Goal: Obtain resource: Download file/media

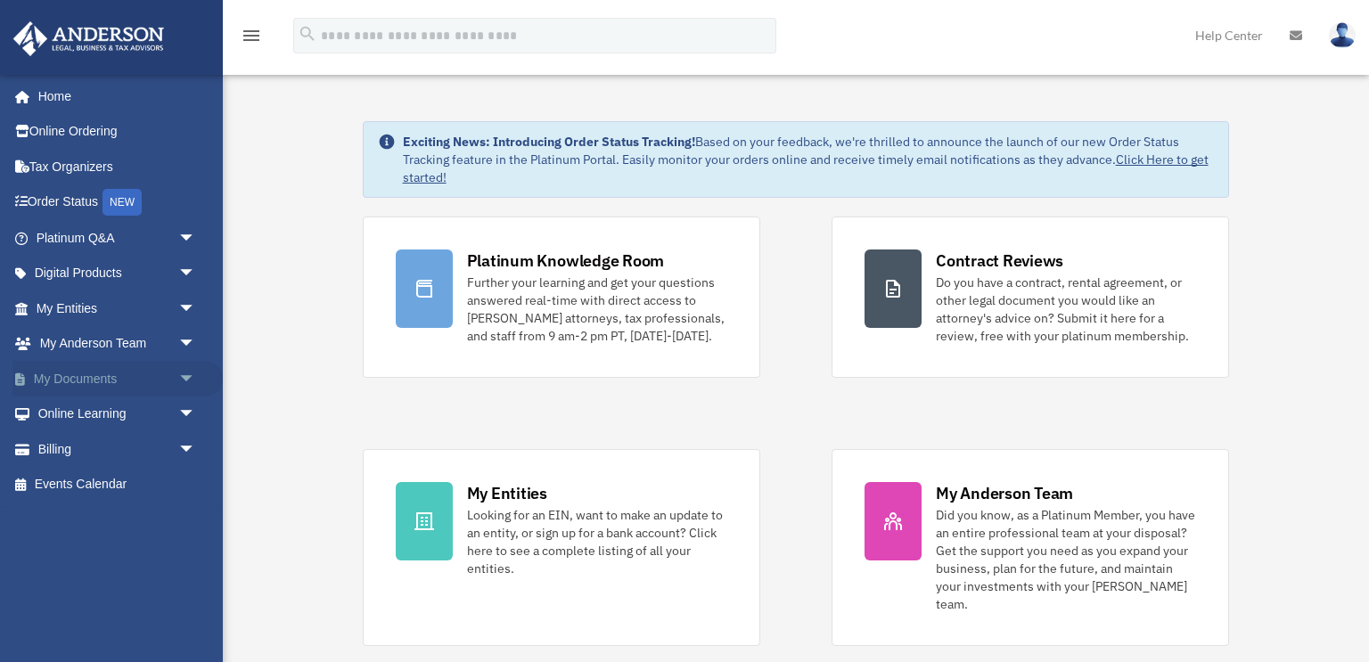
click at [179, 373] on span "arrow_drop_down" at bounding box center [196, 379] width 36 height 37
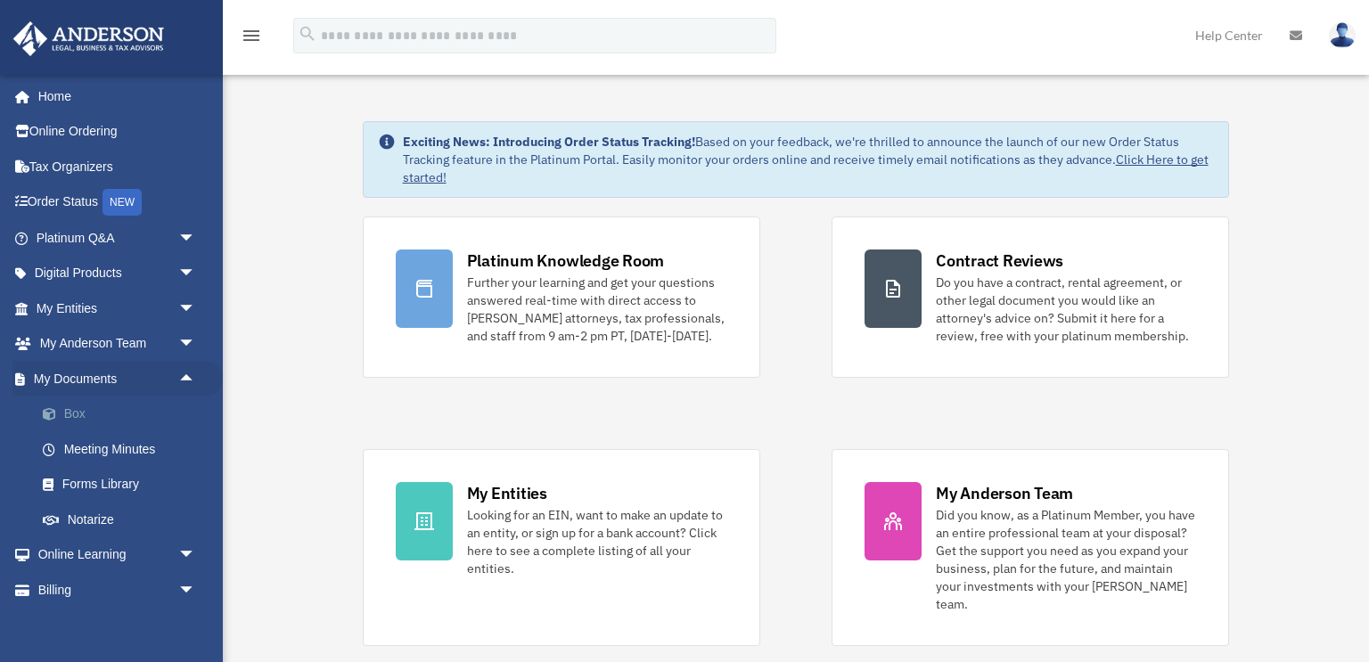
click at [114, 407] on link "Box" at bounding box center [124, 415] width 198 height 36
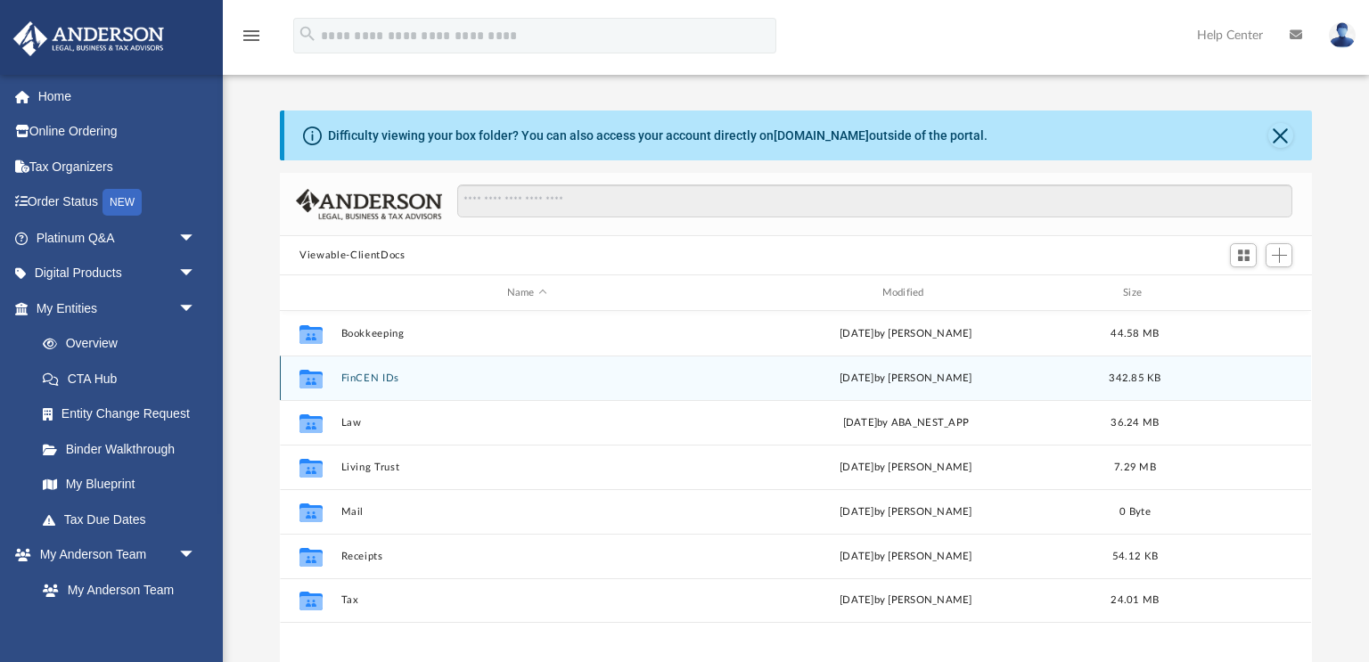
scroll to position [405, 1031]
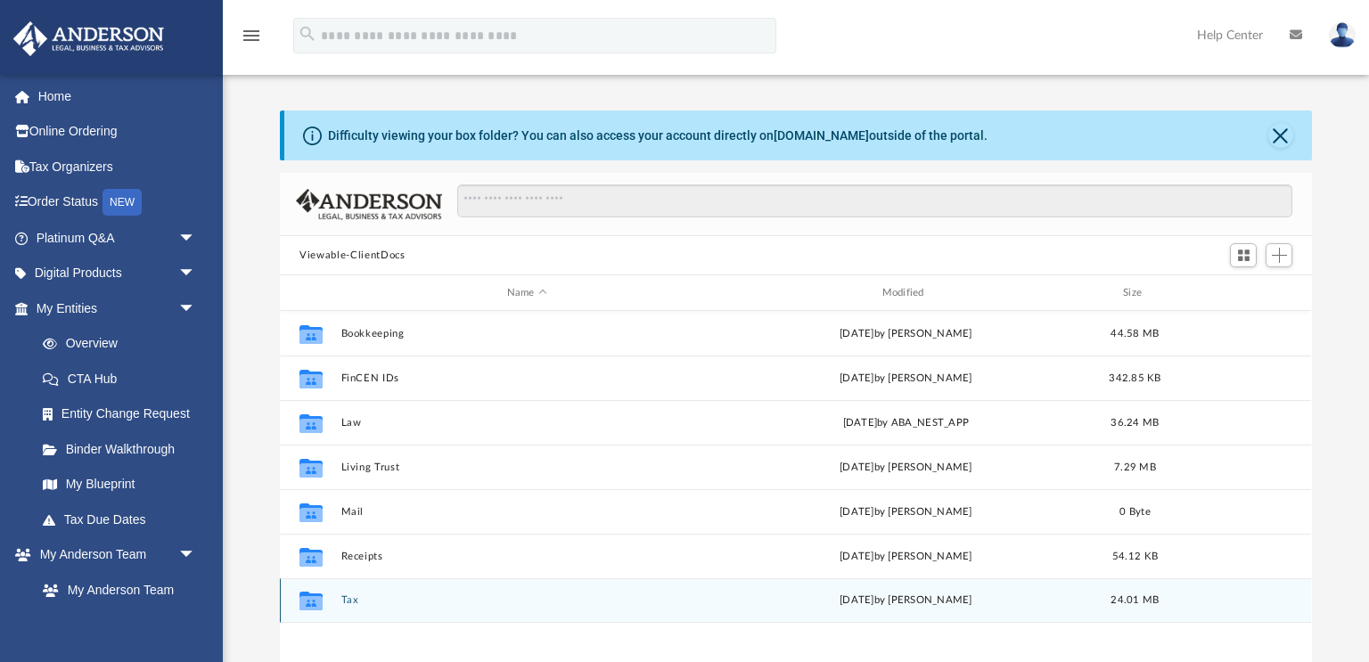
click at [348, 598] on button "Tax" at bounding box center [527, 600] width 372 height 12
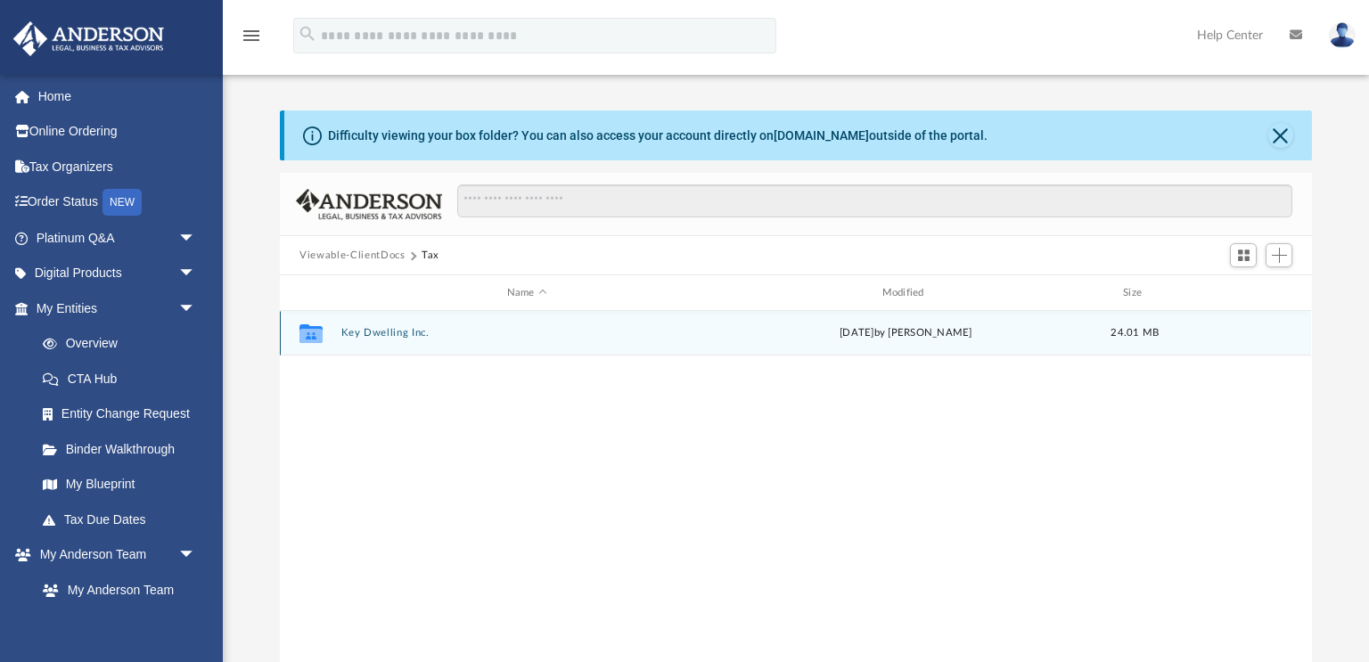
click at [393, 333] on button "Key Dwelling Inc." at bounding box center [527, 333] width 372 height 12
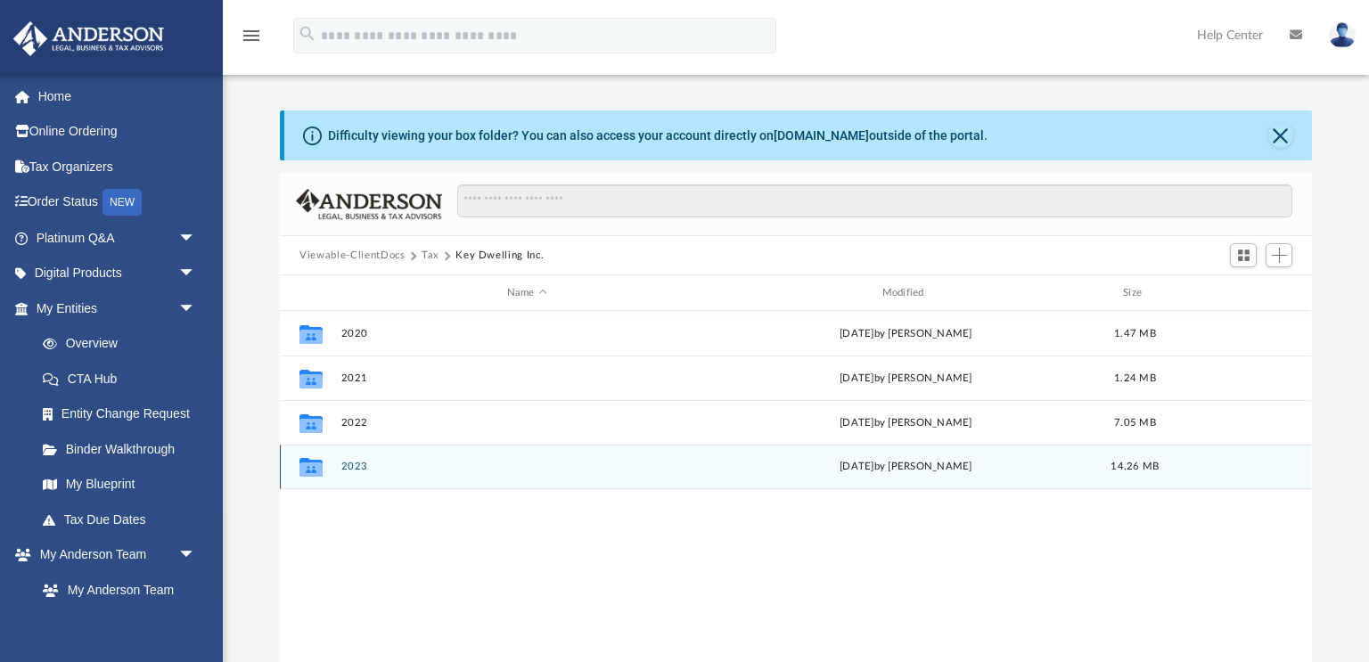
click at [354, 462] on button "2023" at bounding box center [527, 467] width 372 height 12
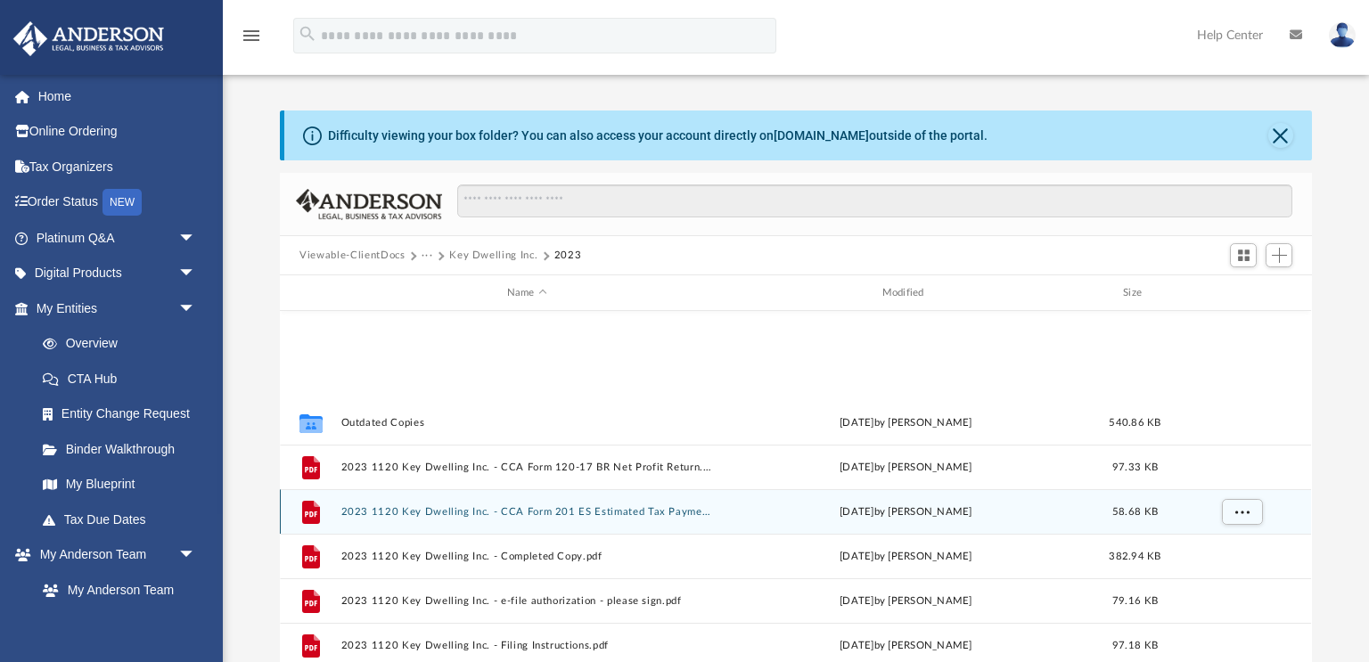
scroll to position [165, 0]
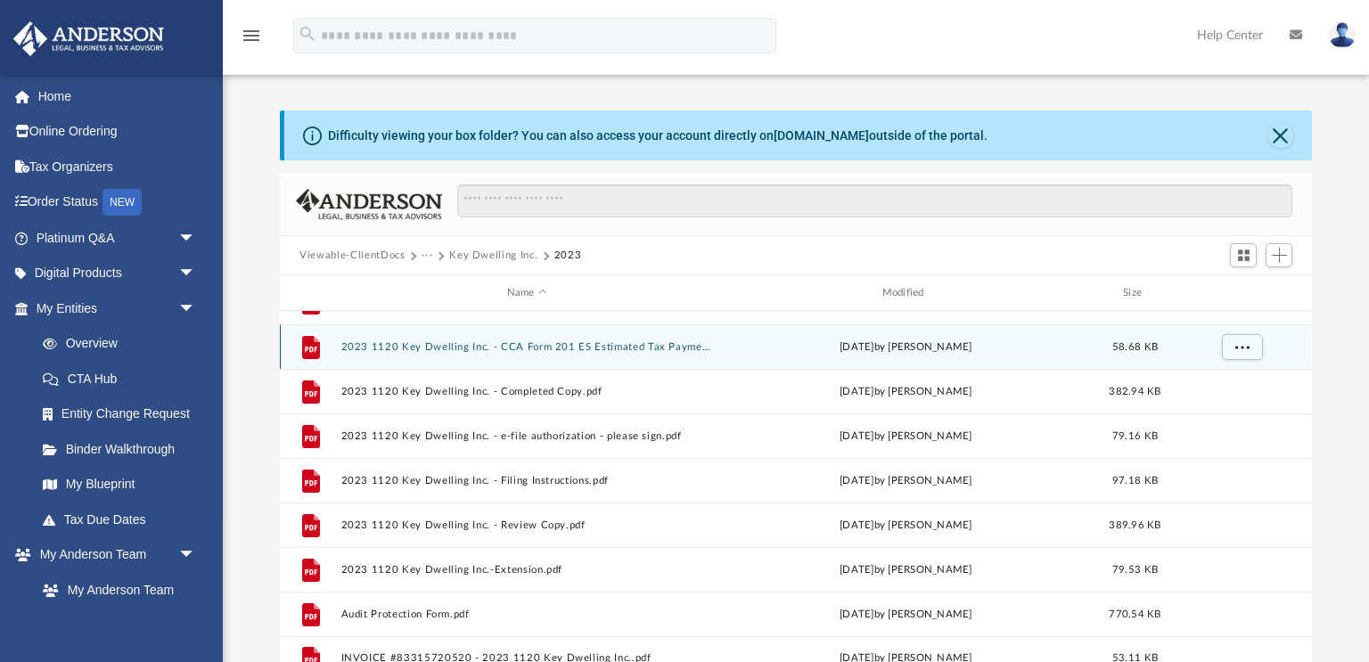
click at [558, 341] on button "2023 1120 Key Dwelling Inc. - CCA Form 201 ES Estimated Tax Payment.pdf" at bounding box center [527, 347] width 372 height 12
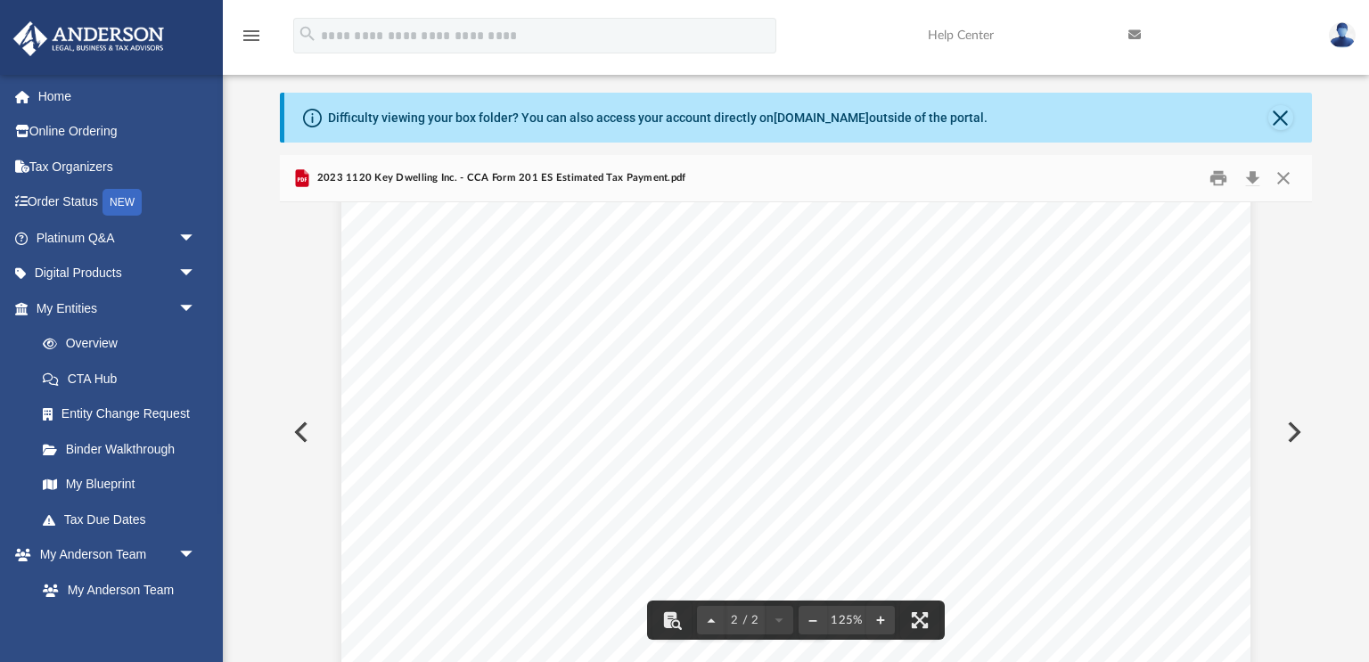
scroll to position [1946, 0]
click at [1285, 177] on button "Close" at bounding box center [1283, 179] width 32 height 28
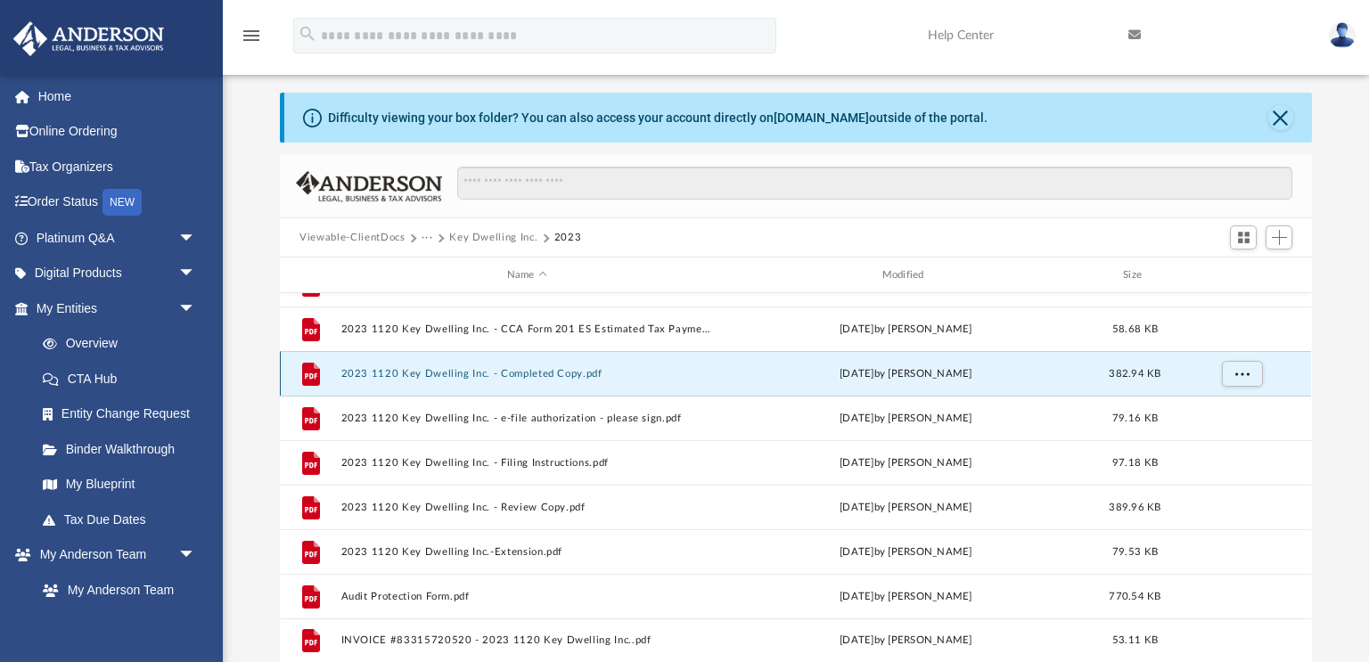
click at [560, 375] on button "2023 1120 Key Dwelling Inc. - Completed Copy.pdf" at bounding box center [527, 374] width 372 height 12
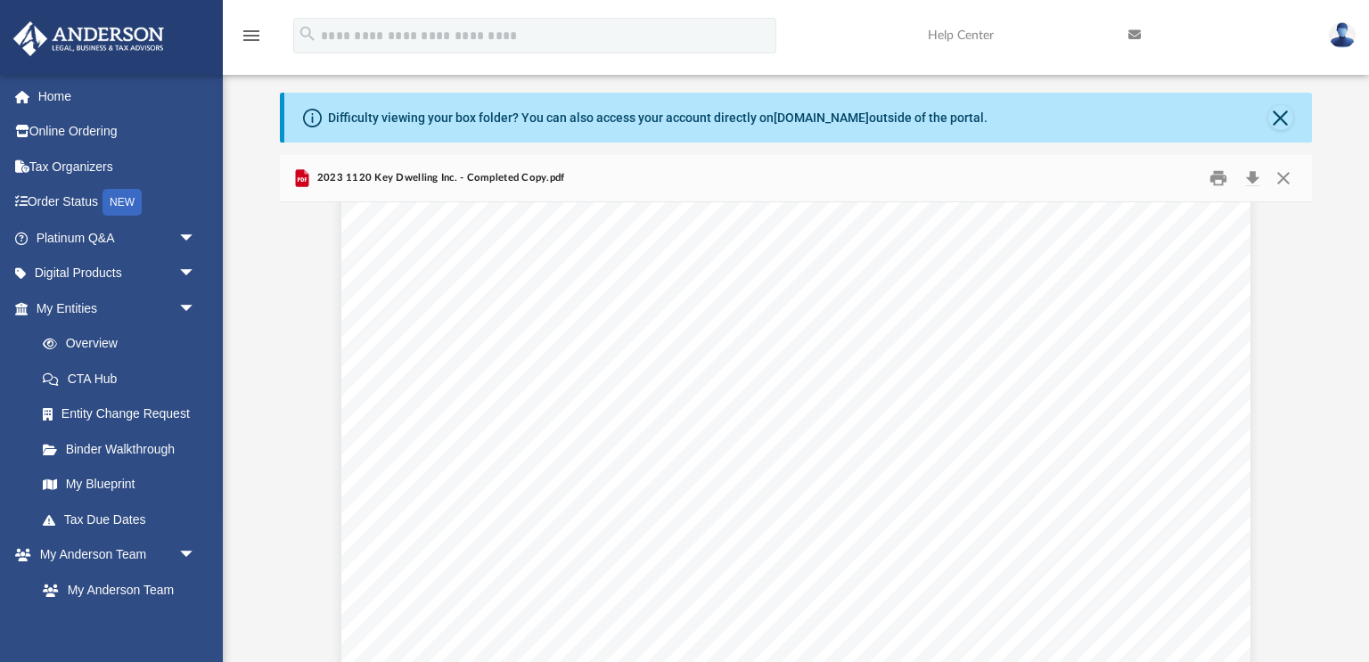
scroll to position [35136, 3]
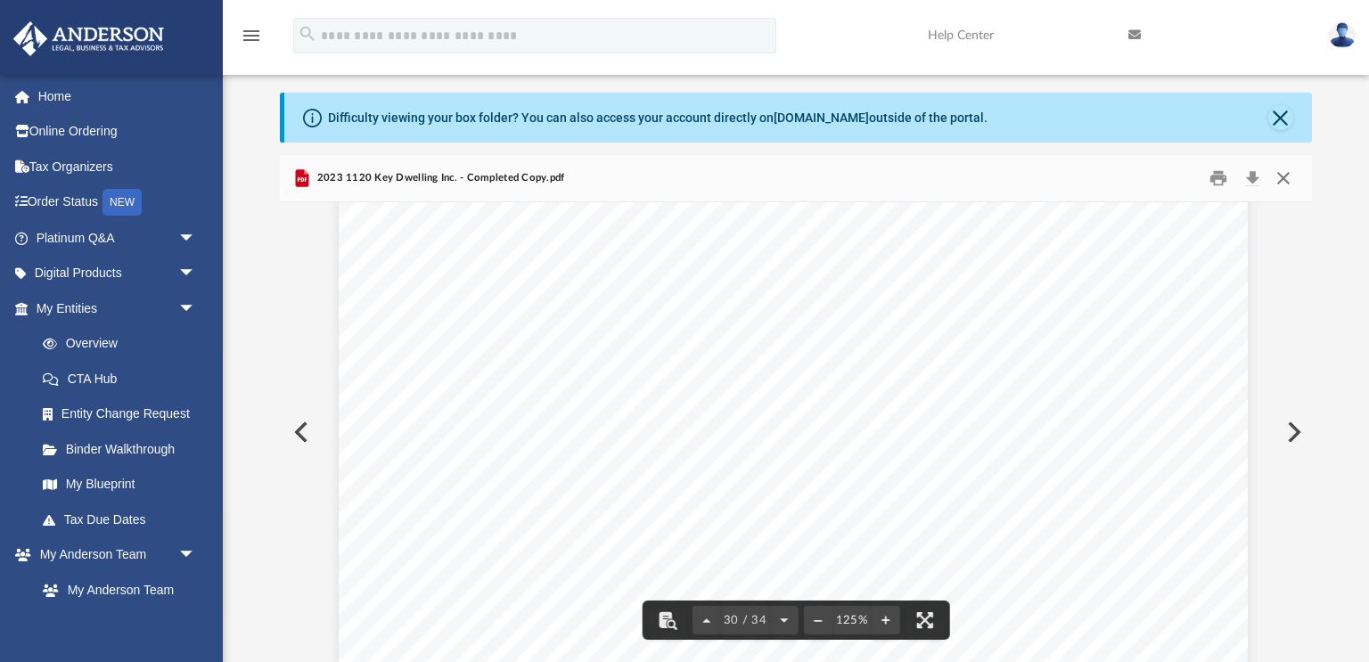
click at [1288, 179] on button "Close" at bounding box center [1283, 179] width 32 height 28
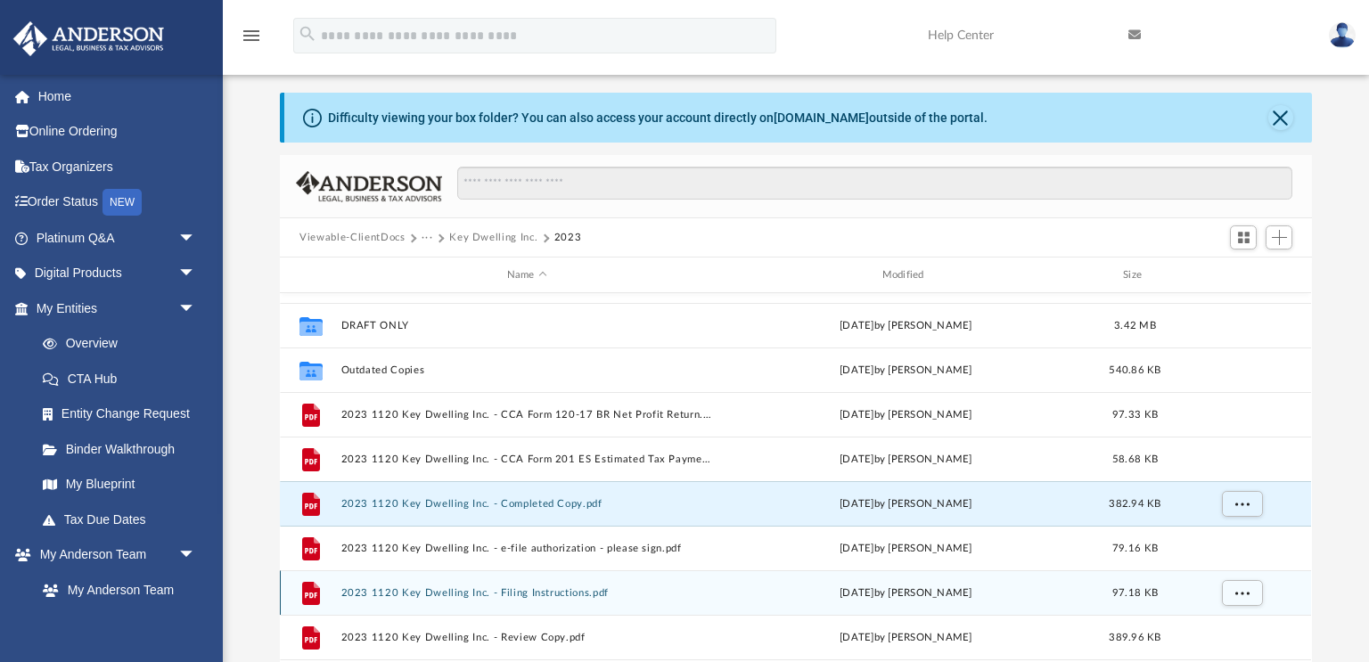
scroll to position [36, 0]
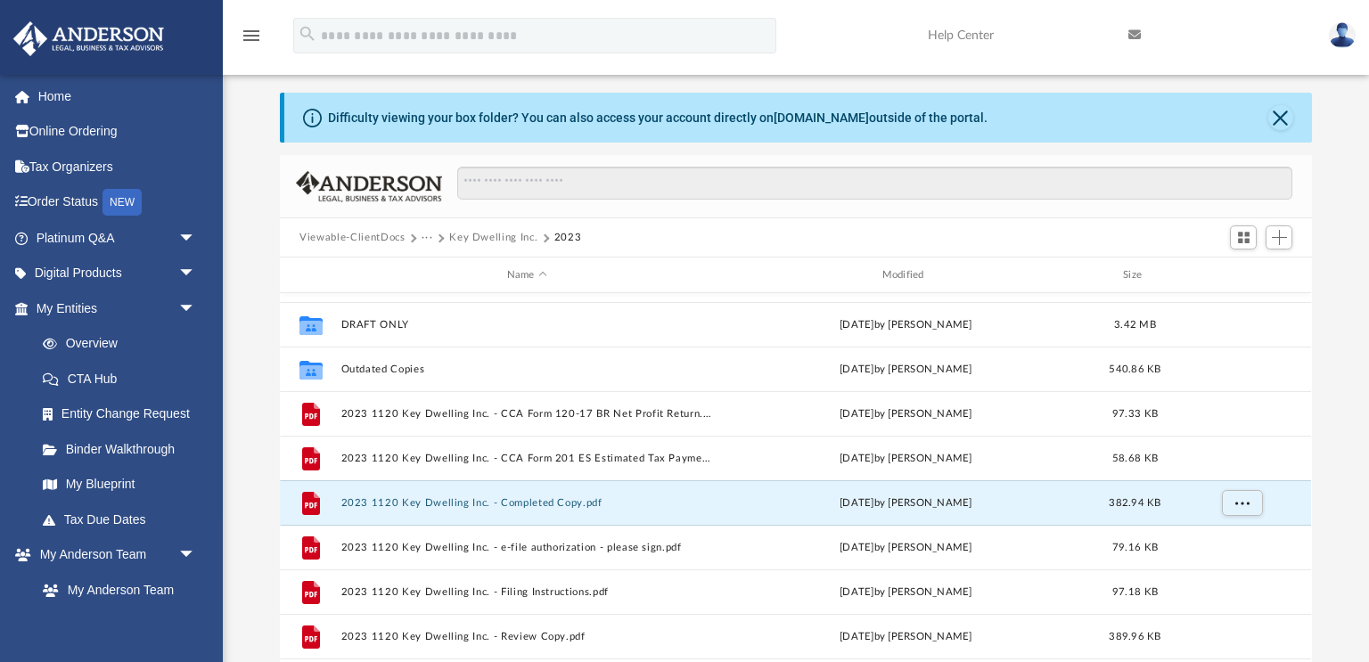
click at [481, 234] on button "Key Dwelling Inc." at bounding box center [493, 238] width 88 height 16
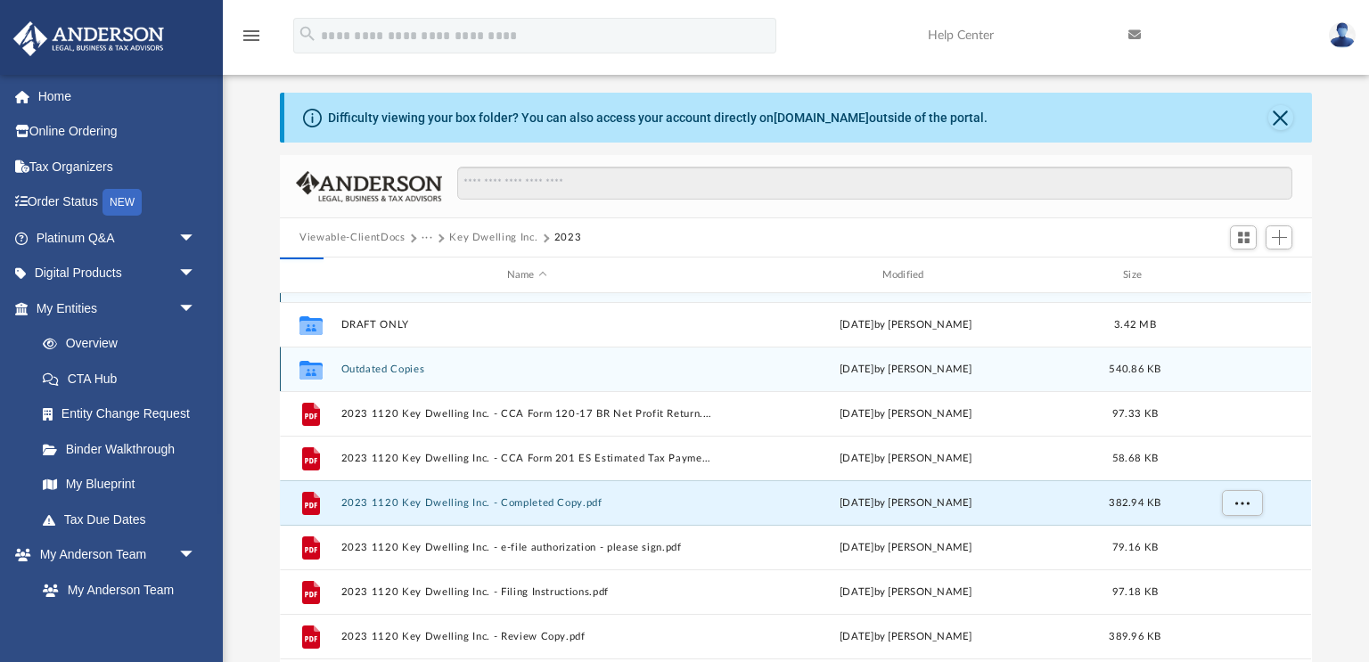
scroll to position [0, 0]
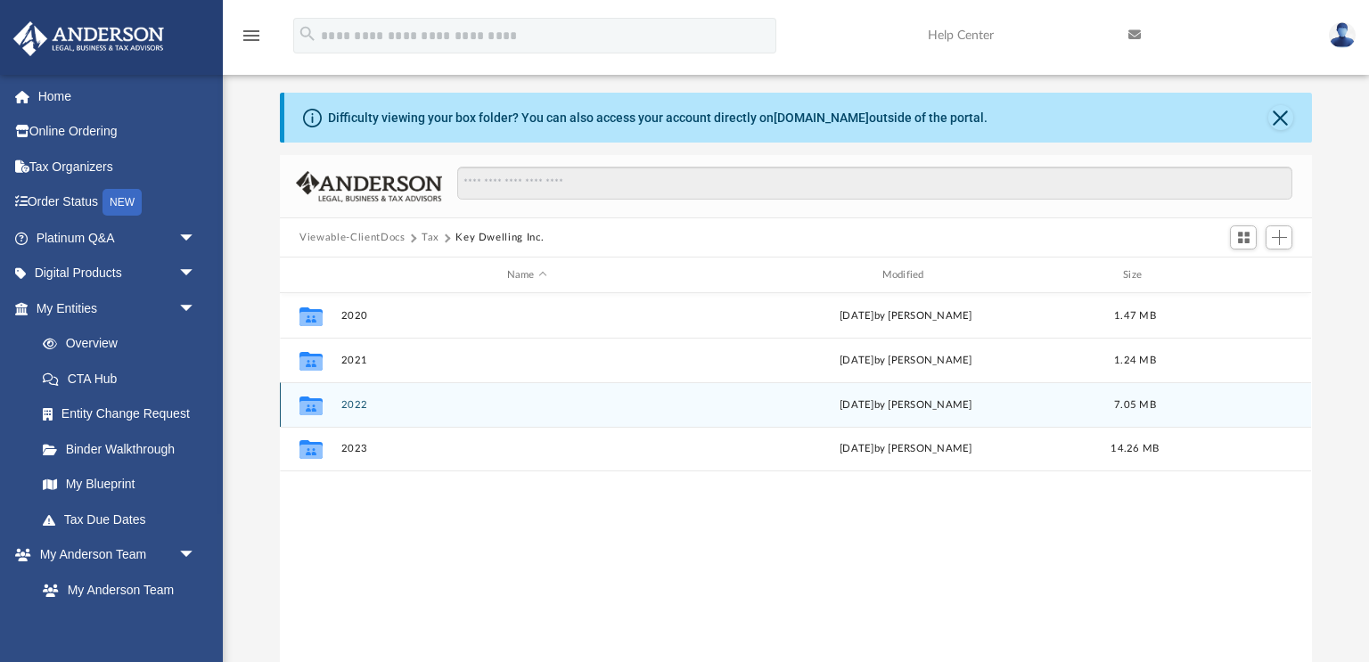
click at [357, 404] on button "2022" at bounding box center [527, 405] width 372 height 12
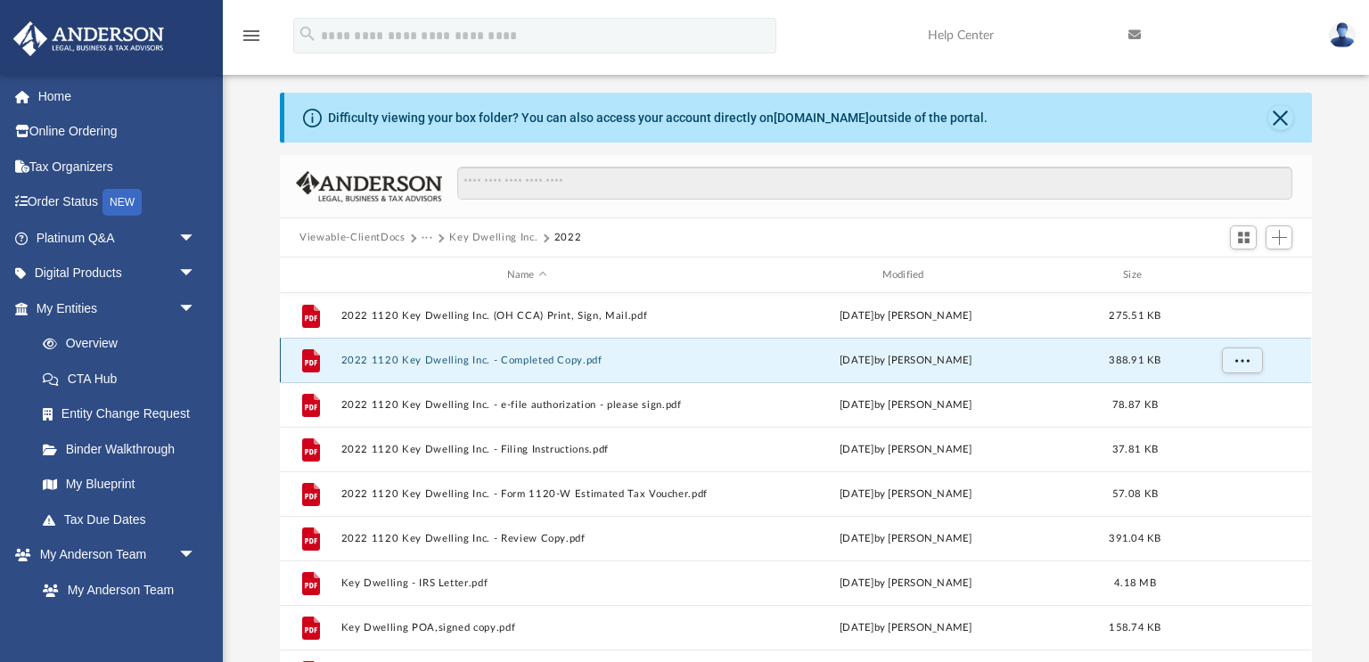
click at [533, 364] on button "2022 1120 Key Dwelling Inc. - Completed Copy.pdf" at bounding box center [527, 361] width 372 height 12
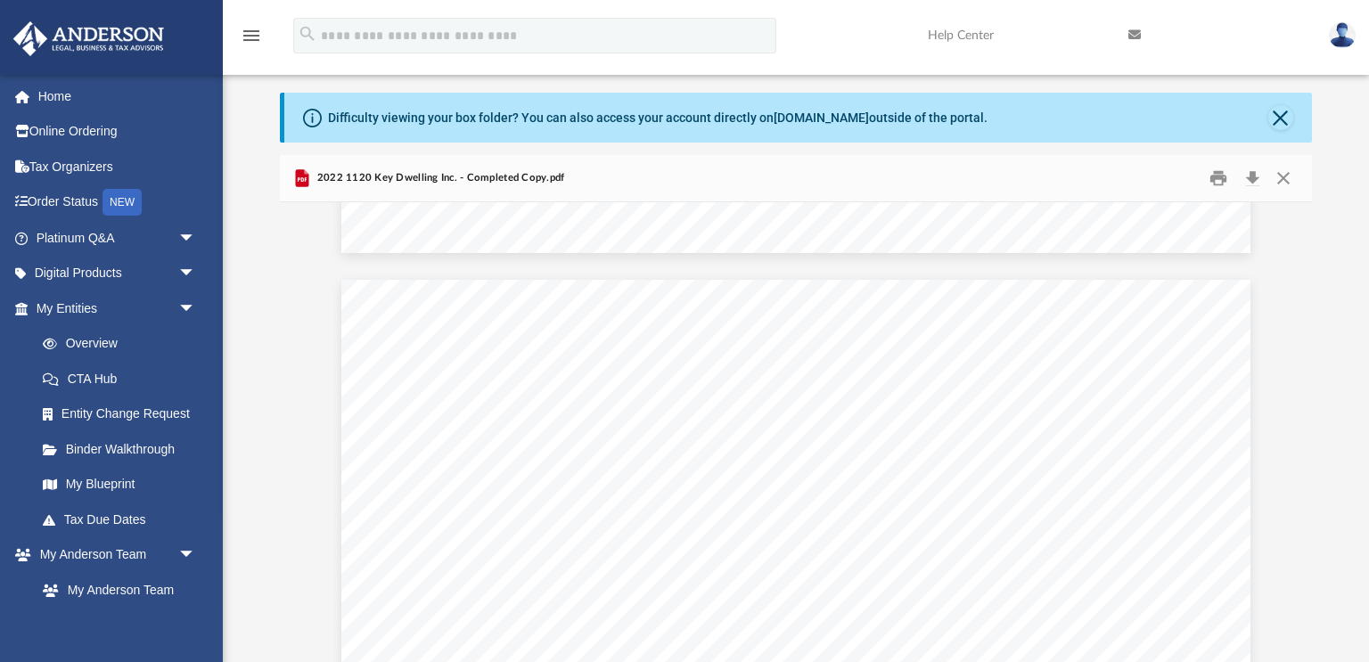
scroll to position [39359, 2]
click at [1284, 184] on button "Close" at bounding box center [1283, 179] width 32 height 28
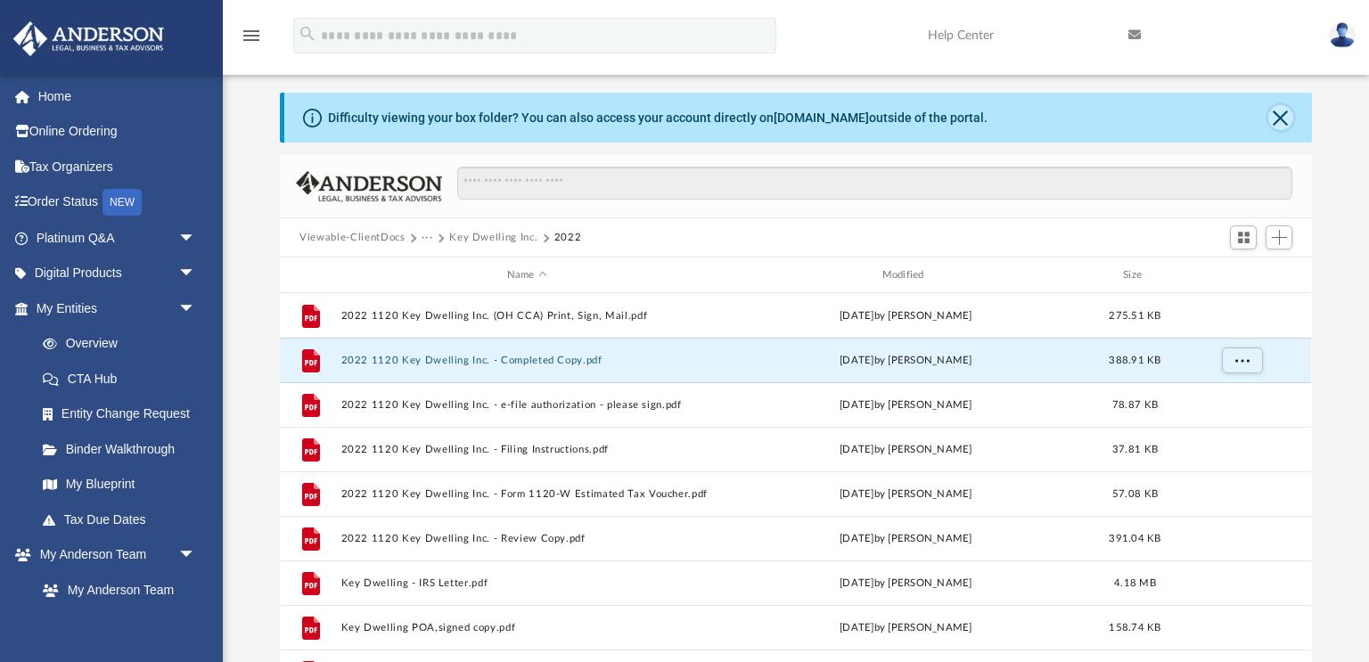
click at [1287, 112] on button "Close" at bounding box center [1280, 117] width 25 height 25
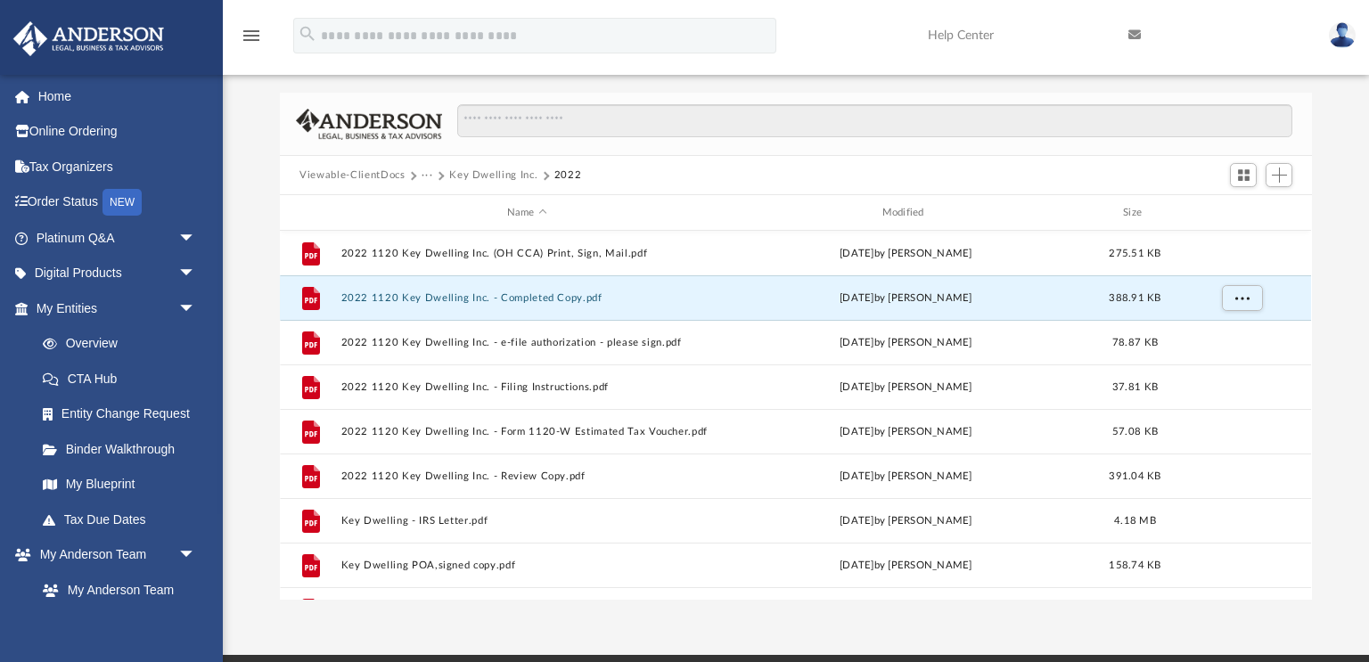
click at [483, 175] on button "Key Dwelling Inc." at bounding box center [493, 176] width 88 height 16
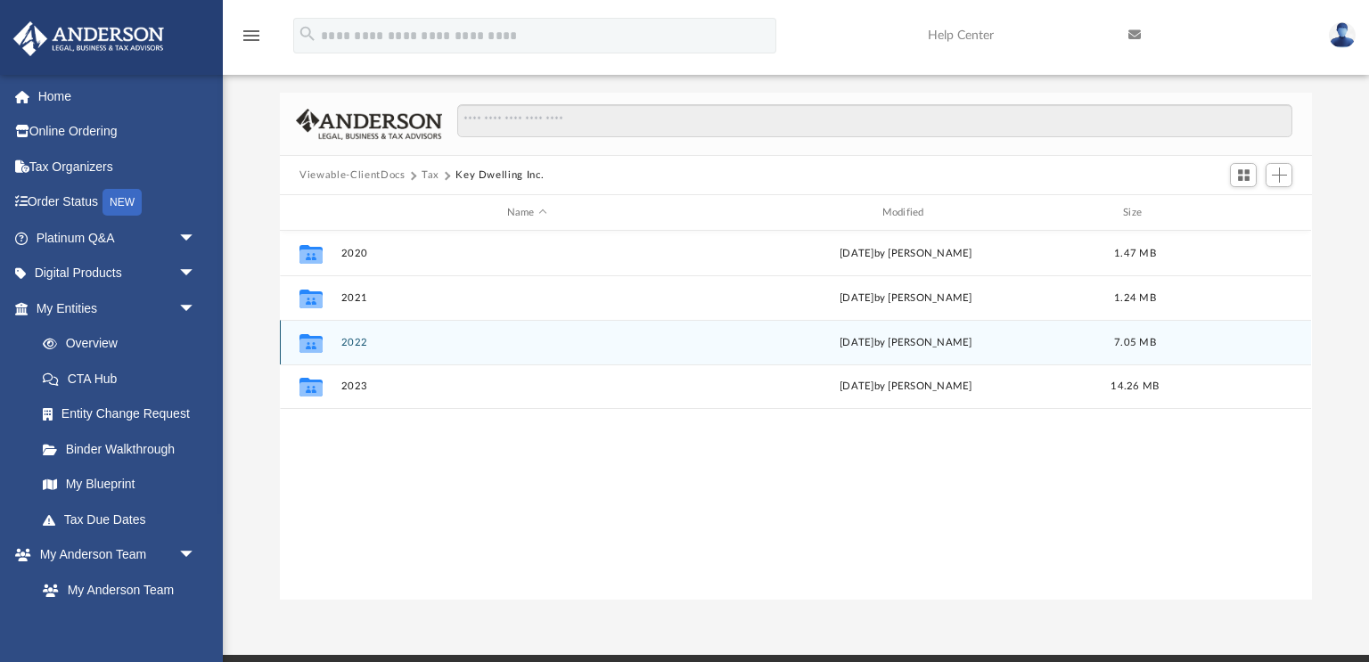
click at [340, 343] on div "Collaborated Folder 2022 [DATE] by [PERSON_NAME] 7.05 MB" at bounding box center [795, 342] width 1031 height 45
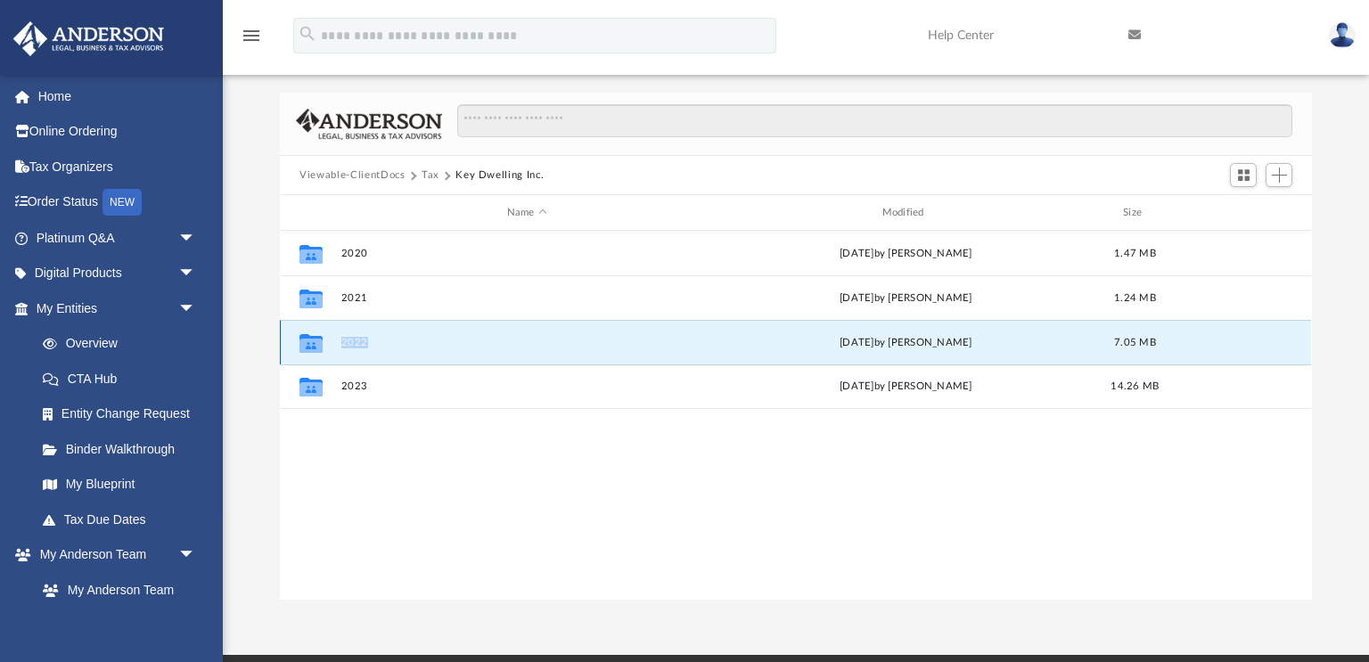
click at [340, 343] on div "Collaborated Folder 2022 [DATE] by [PERSON_NAME] 7.05 MB" at bounding box center [795, 342] width 1031 height 45
click at [309, 336] on icon "grid" at bounding box center [310, 342] width 23 height 19
click at [310, 344] on icon "grid" at bounding box center [310, 345] width 23 height 14
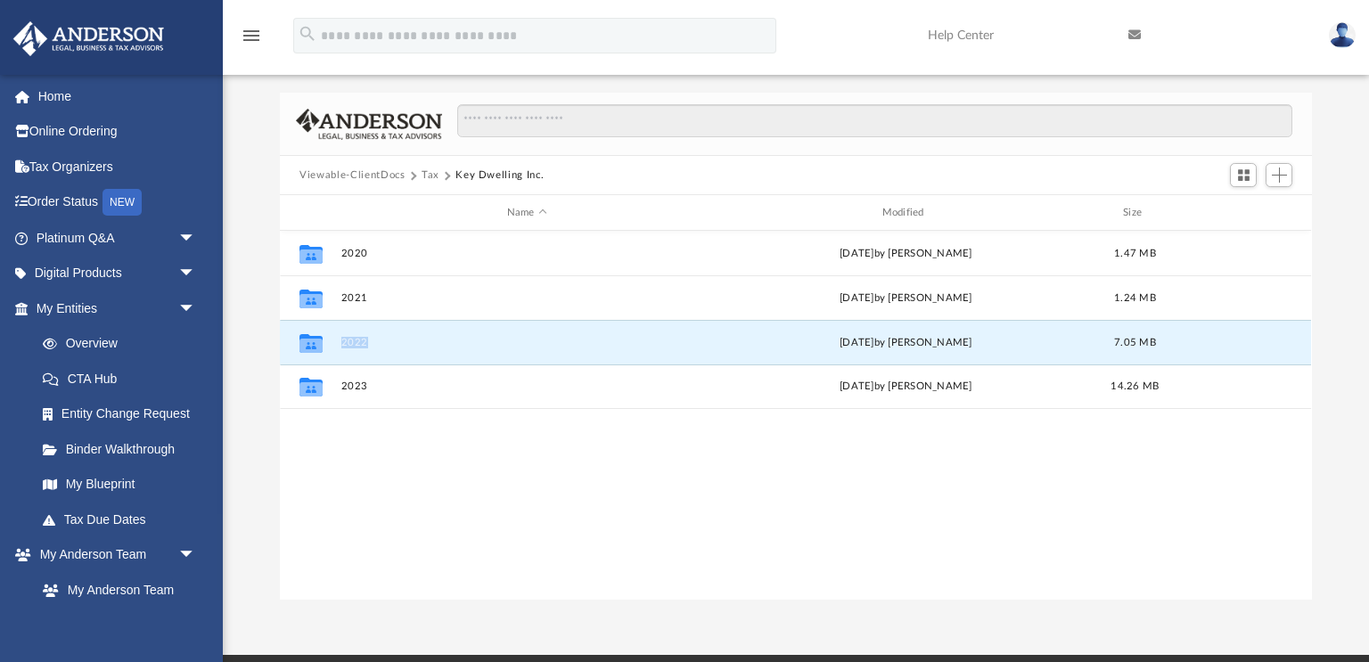
click at [384, 178] on button "Viewable-ClientDocs" at bounding box center [351, 176] width 105 height 16
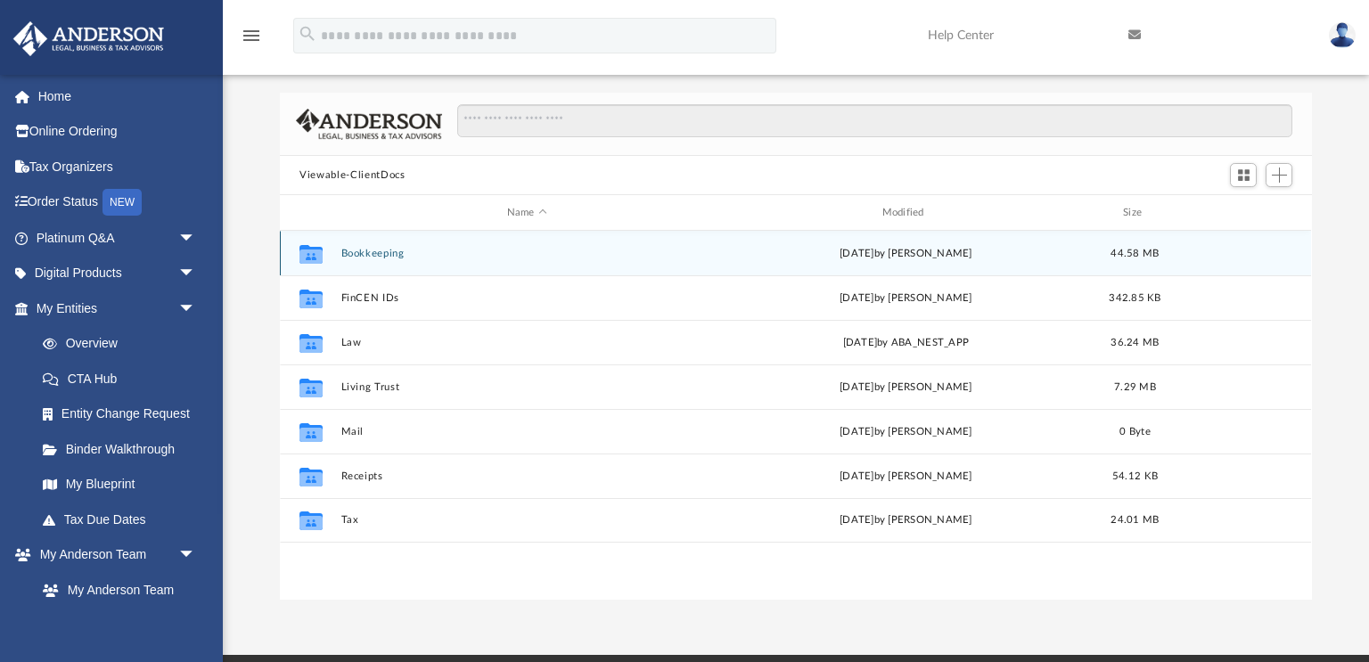
click at [353, 250] on button "Bookkeeping" at bounding box center [527, 254] width 372 height 12
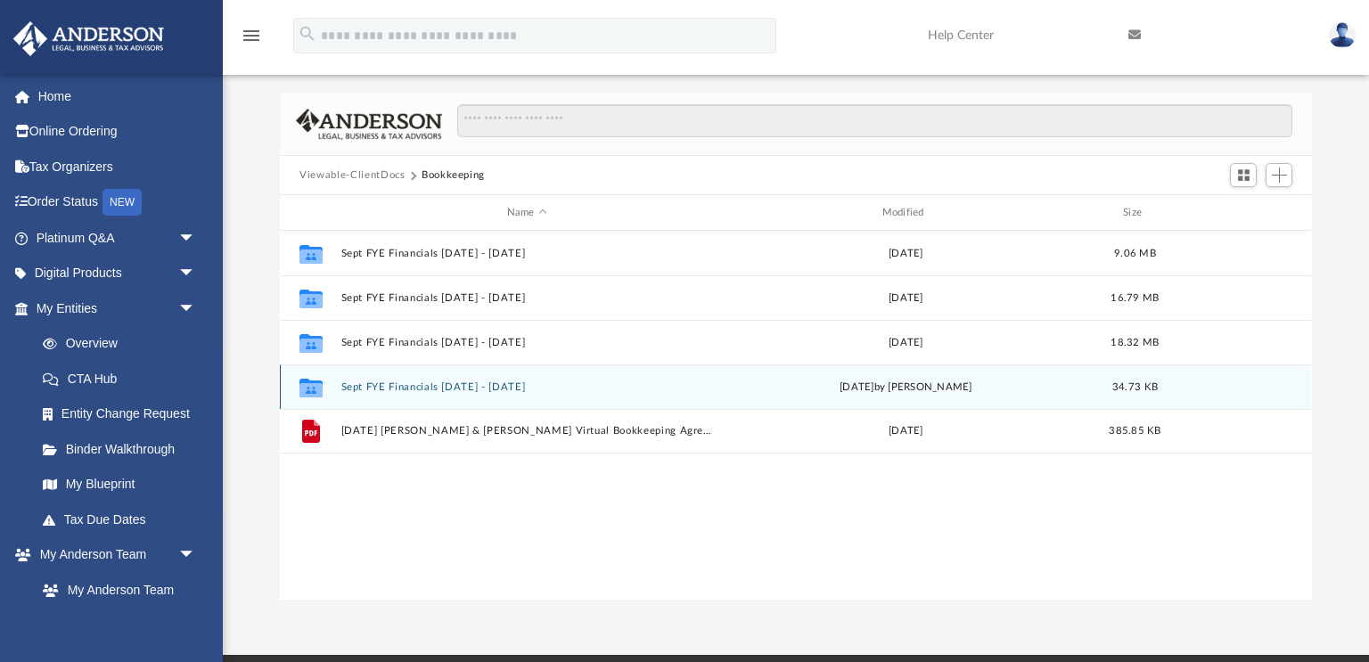
click at [438, 383] on button "Sept FYE Financials [DATE] - [DATE]" at bounding box center [527, 387] width 372 height 12
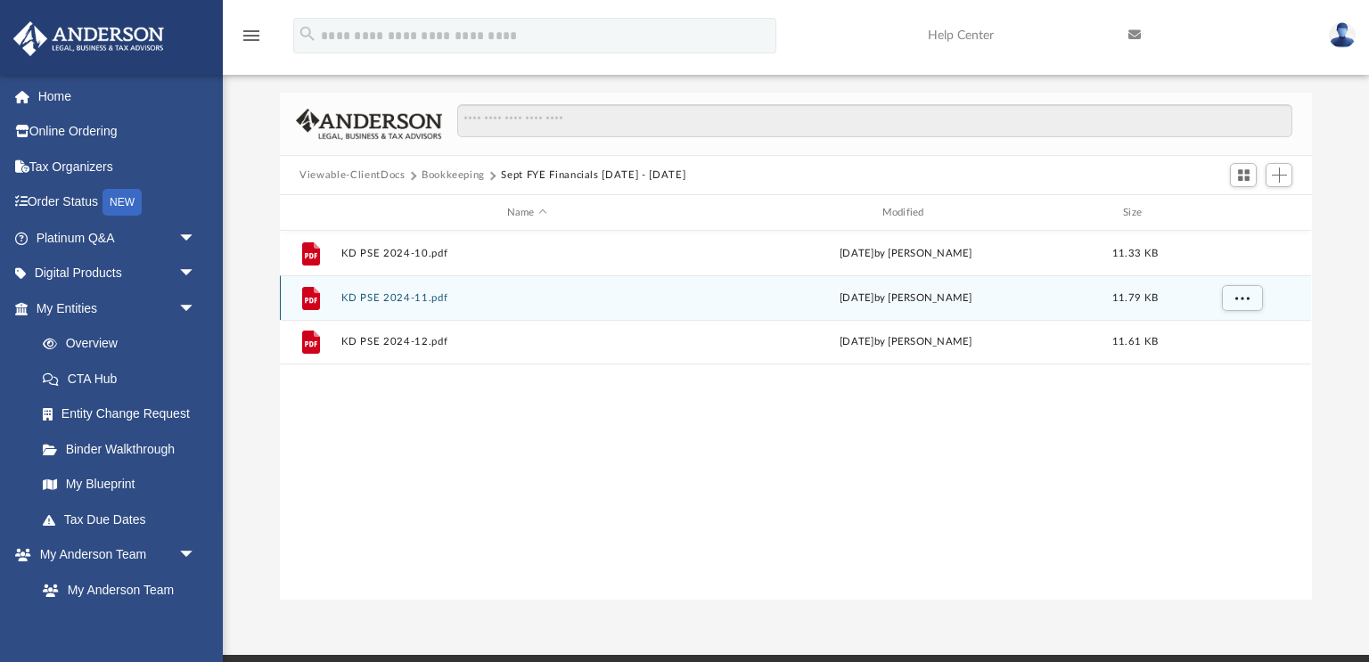
click at [405, 294] on button "KD PSE 2024-11.pdf" at bounding box center [527, 298] width 372 height 12
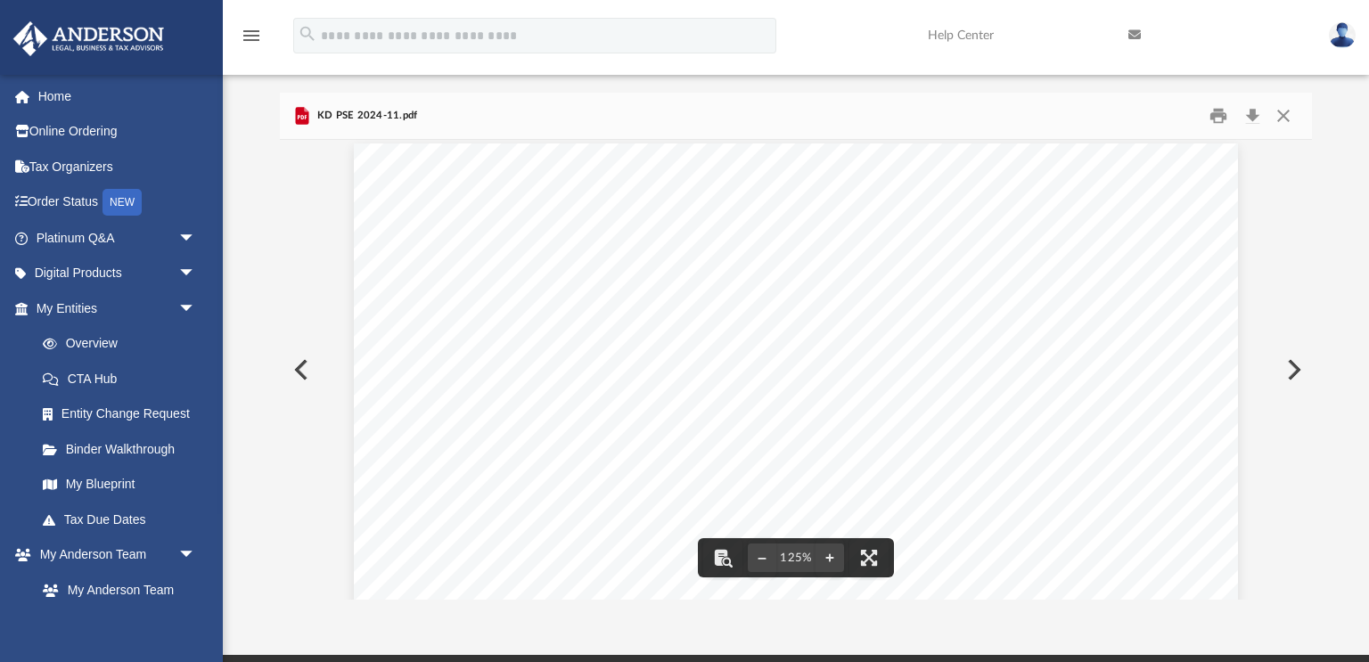
scroll to position [14, 0]
click at [1274, 125] on button "Close" at bounding box center [1283, 116] width 32 height 28
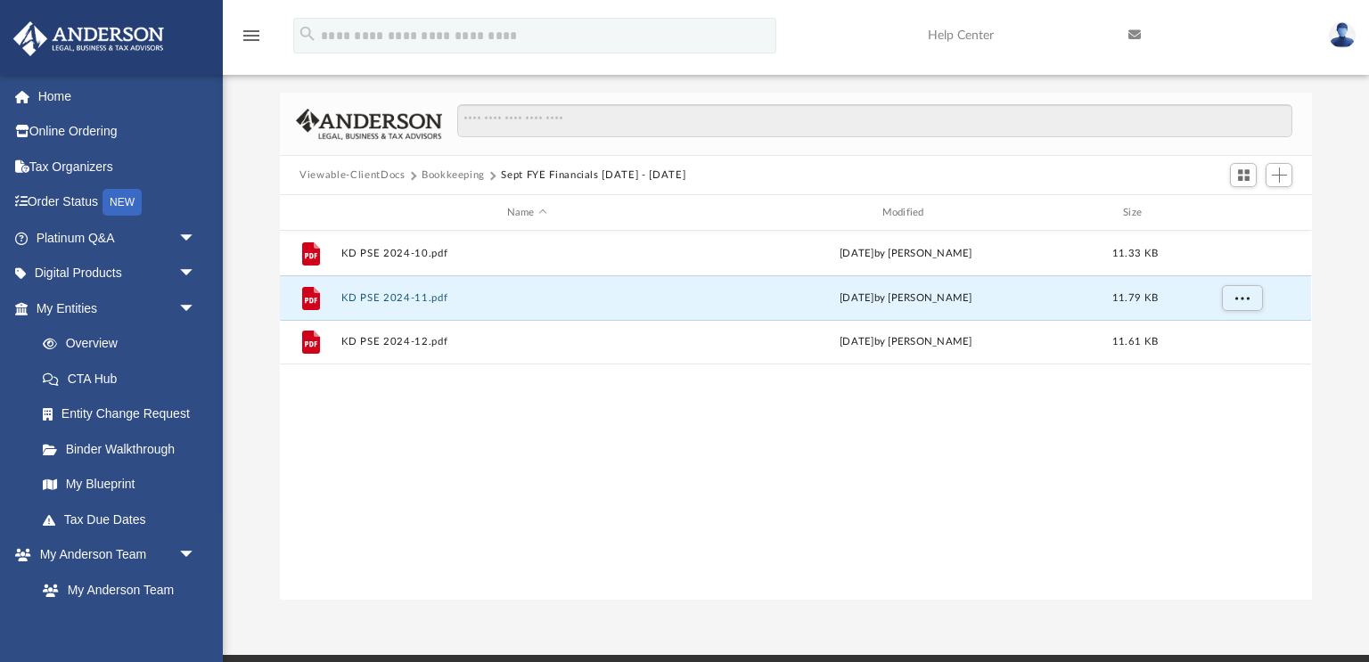
click at [429, 174] on button "Bookkeeping" at bounding box center [453, 176] width 63 height 16
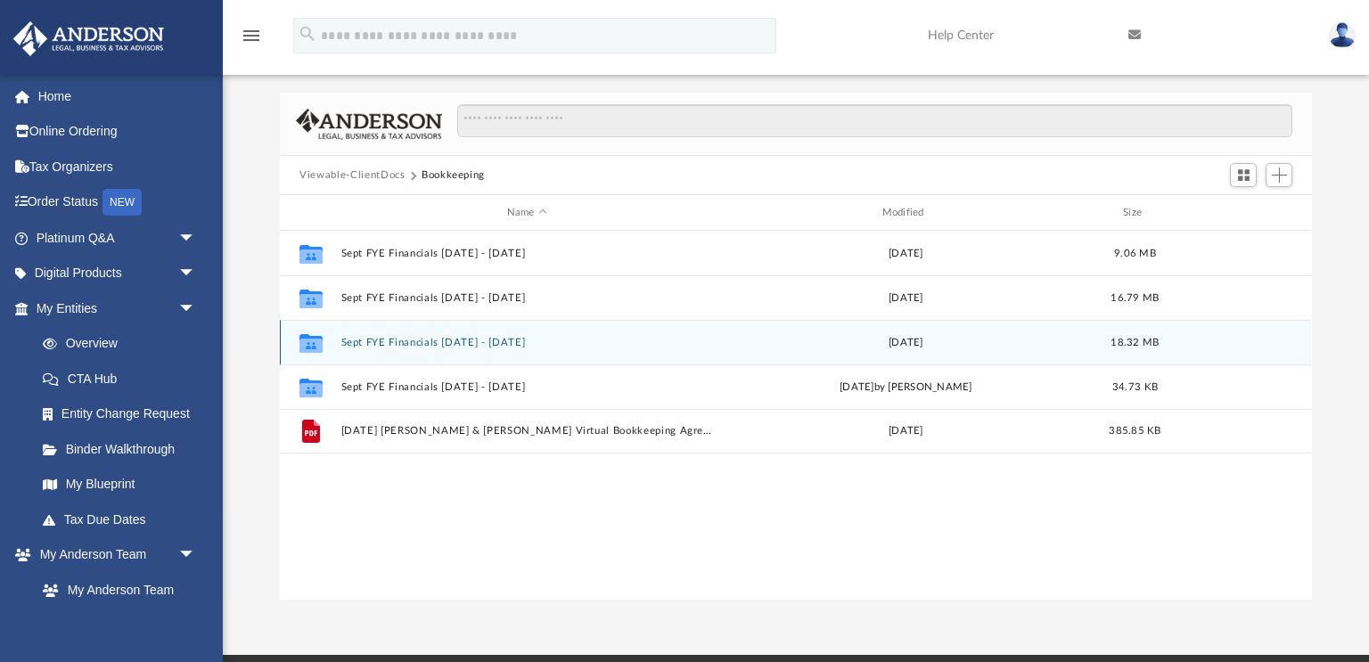
click at [427, 342] on button "Sept FYE Financials [DATE] - [DATE]" at bounding box center [527, 343] width 372 height 12
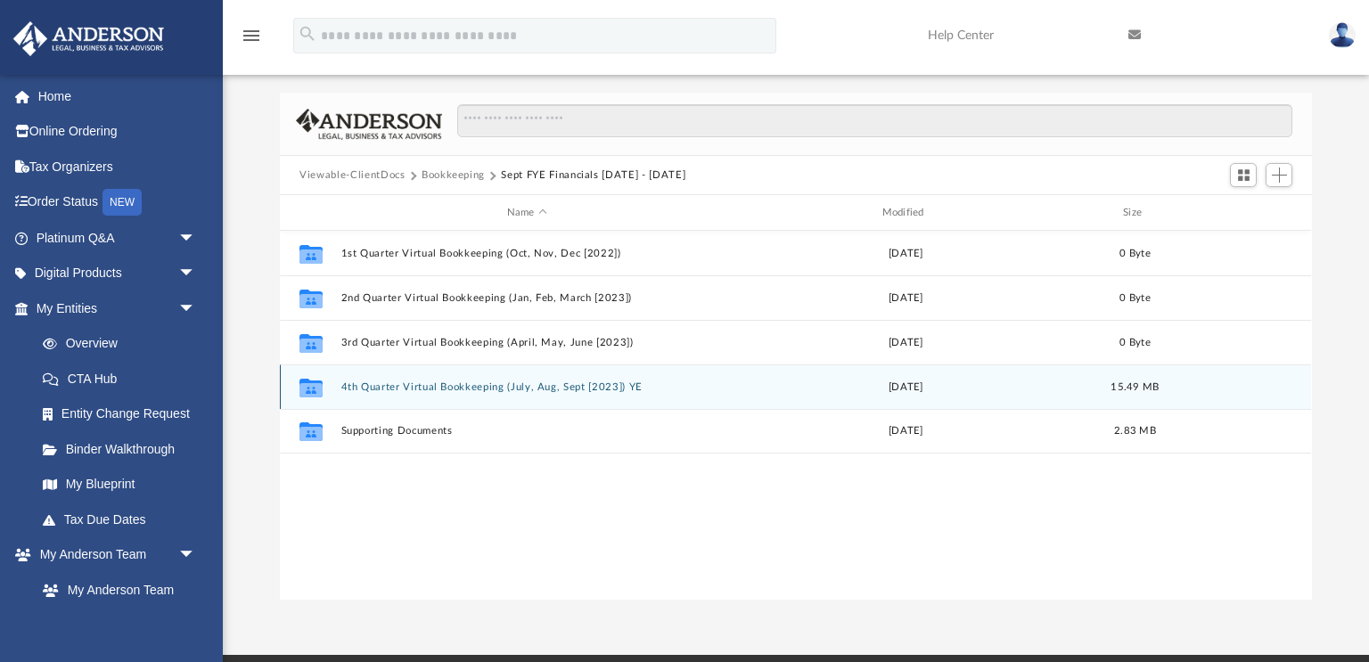
click at [436, 386] on button "4th Quarter Virtual Bookkeeping (July, Aug, Sept [2023]) YE" at bounding box center [527, 387] width 372 height 12
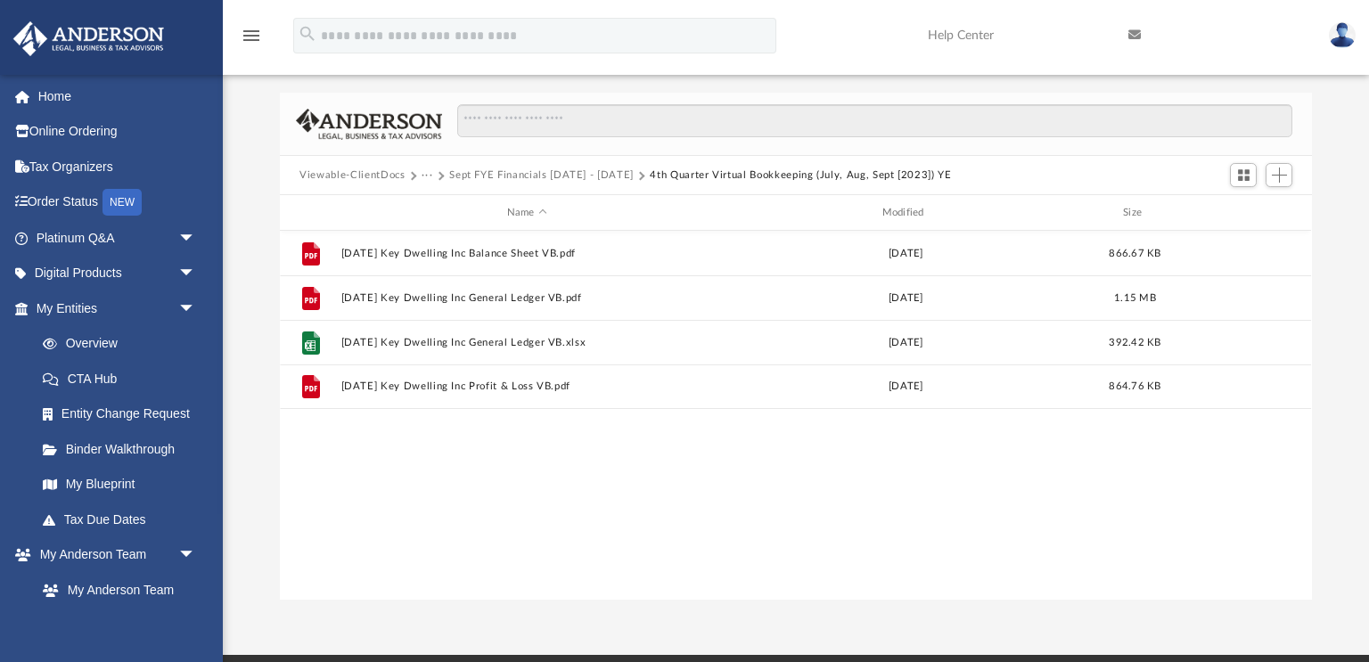
click at [543, 176] on button "Sept FYE Financials [DATE] - [DATE]" at bounding box center [541, 176] width 184 height 16
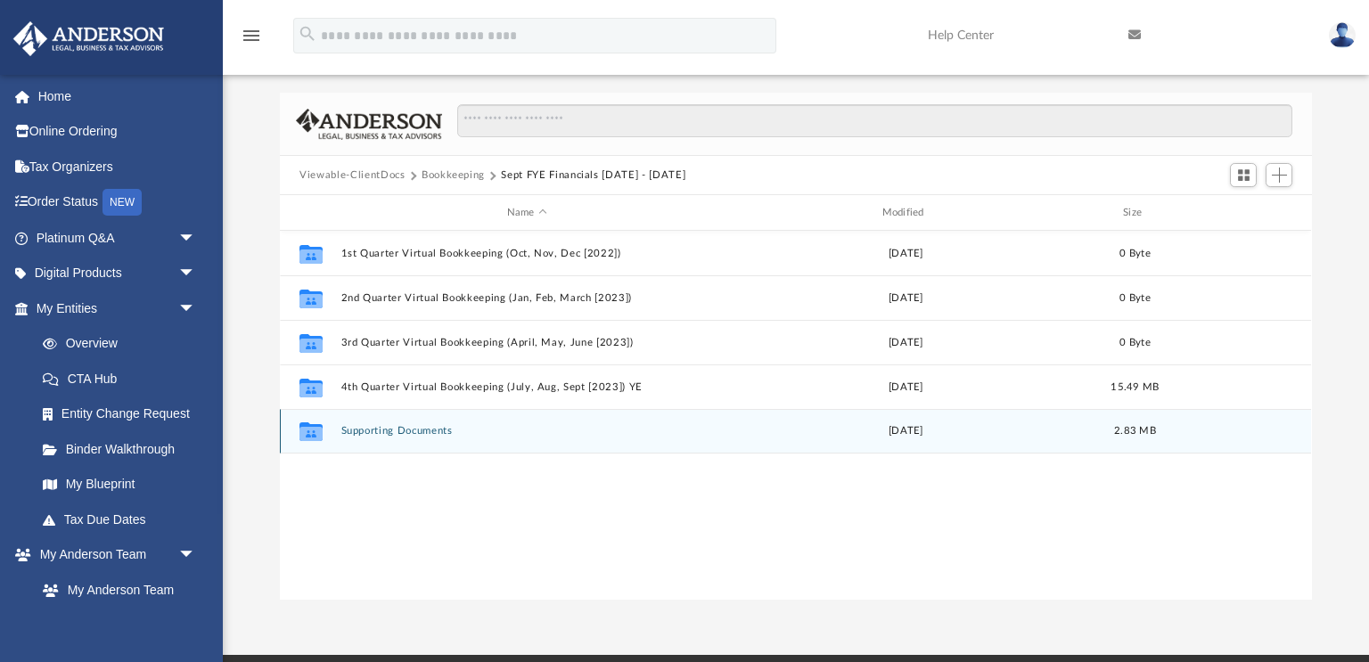
click at [397, 430] on button "Supporting Documents" at bounding box center [527, 431] width 372 height 12
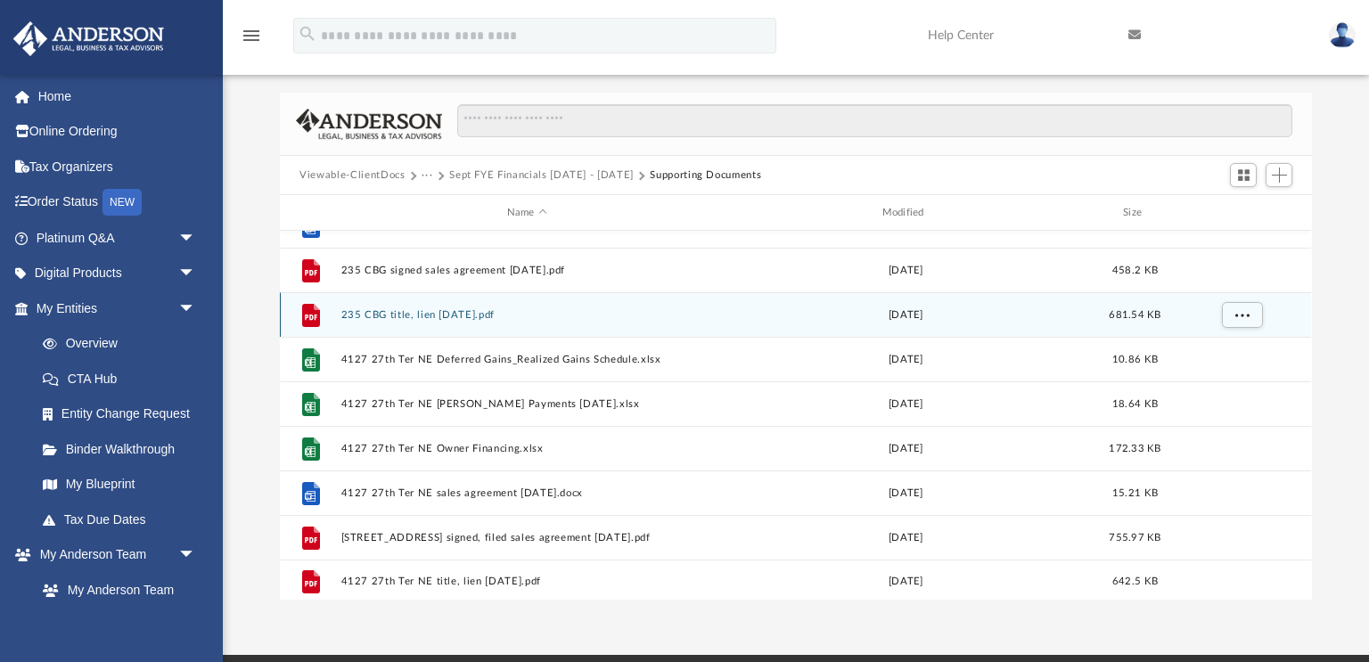
scroll to position [76, 0]
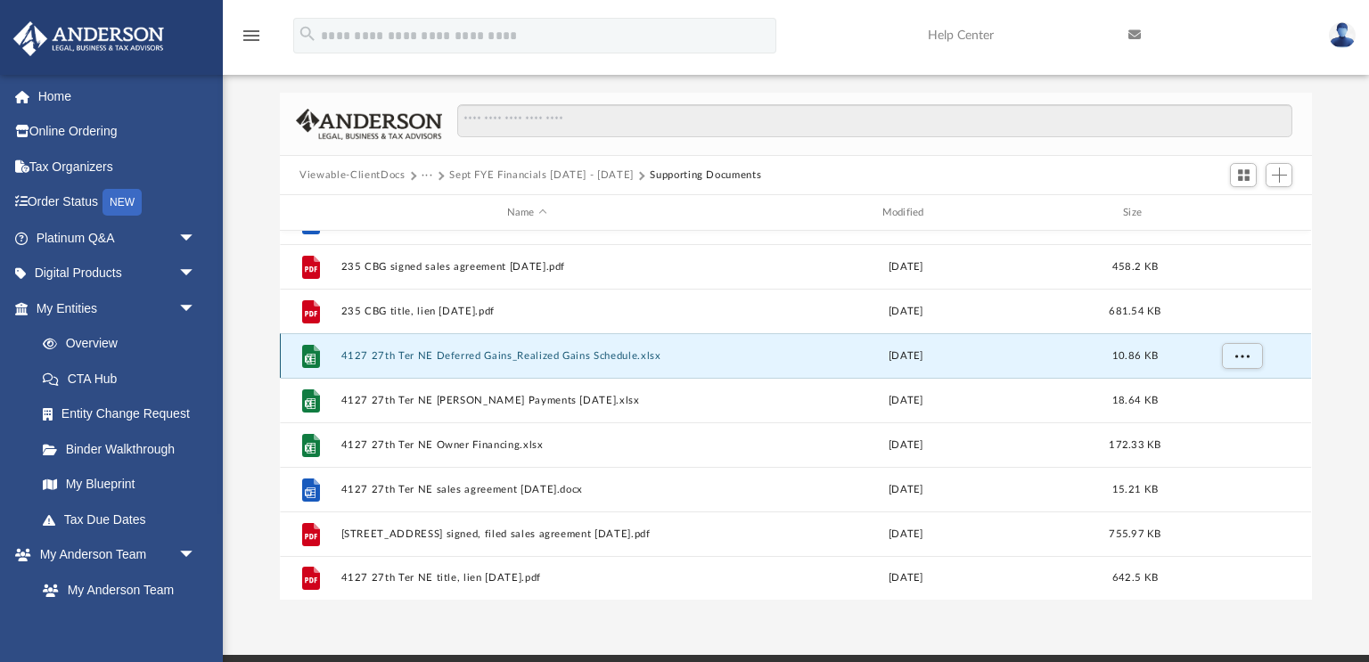
click at [493, 351] on button "4127 27th Ter NE Deferred Gains_Realized Gains Schedule.xlsx" at bounding box center [527, 356] width 372 height 12
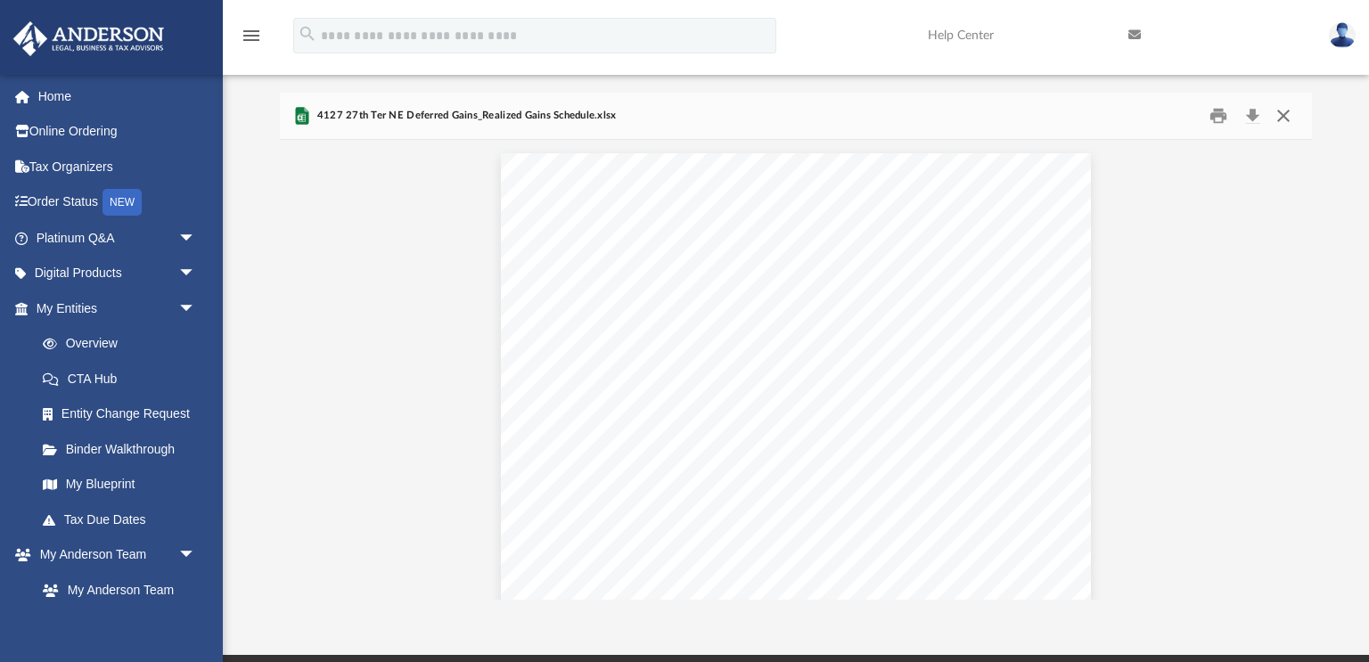
click at [1282, 120] on button "Close" at bounding box center [1283, 116] width 32 height 28
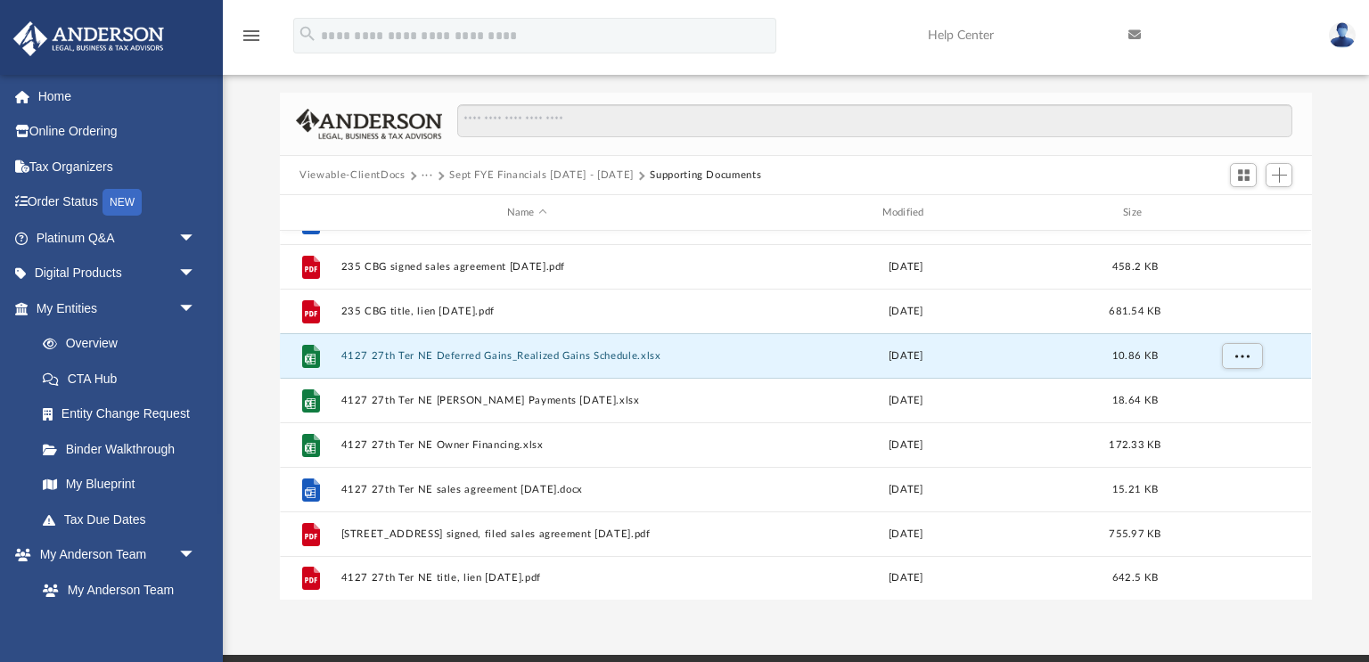
click at [1345, 2] on link at bounding box center [1341, 35] width 53 height 78
click at [1344, 22] on img at bounding box center [1342, 35] width 27 height 26
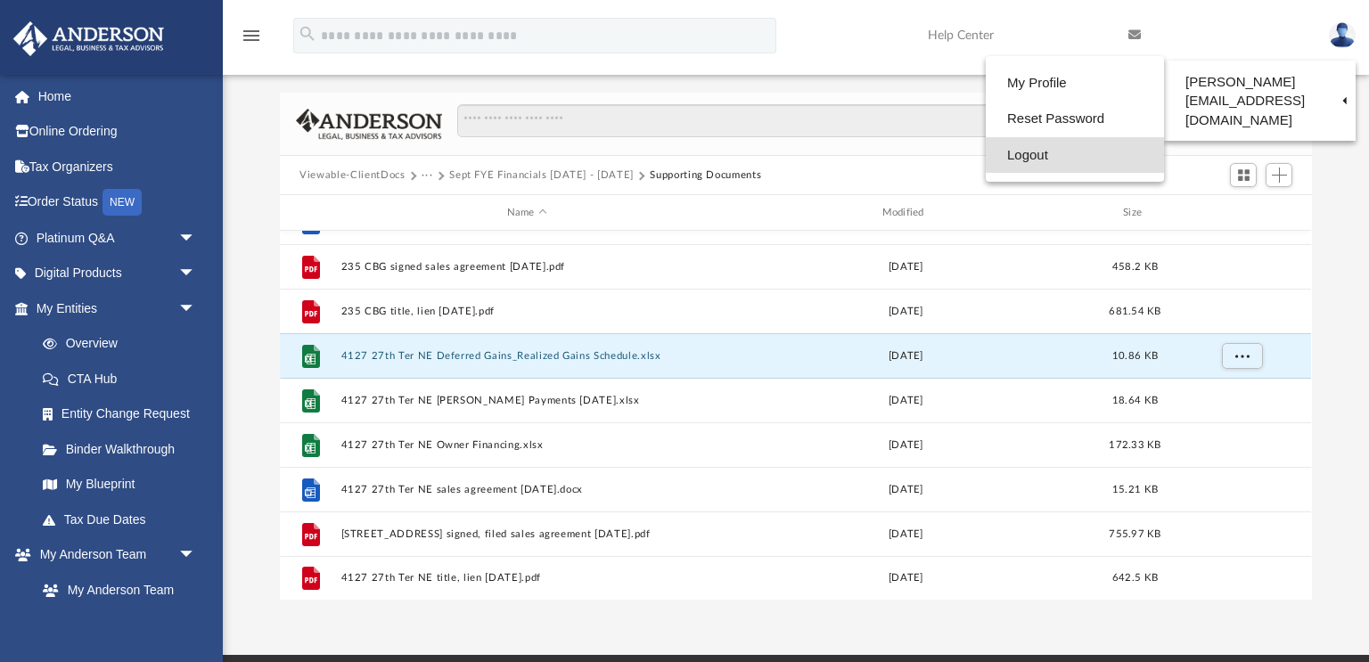
click at [1059, 152] on link "Logout" at bounding box center [1075, 155] width 178 height 37
